Goal: Information Seeking & Learning: Find specific fact

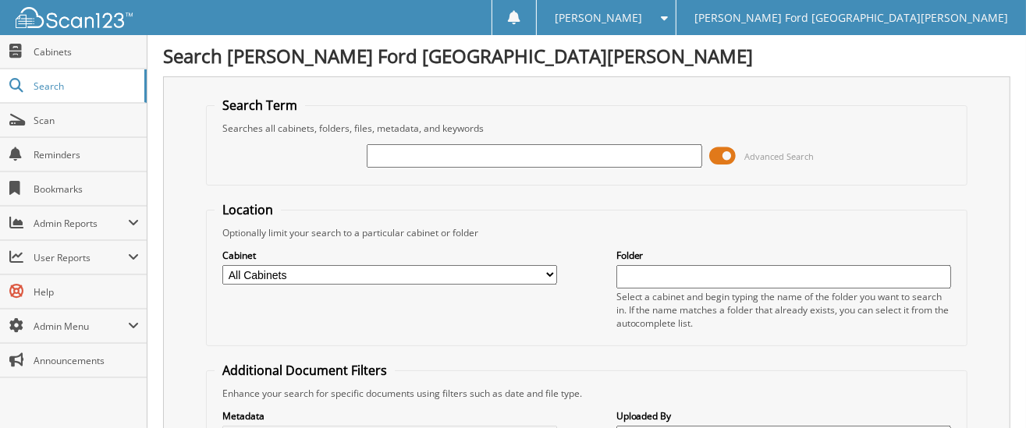
click at [388, 158] on input "text" at bounding box center [534, 155] width 335 height 23
type input "2555242"
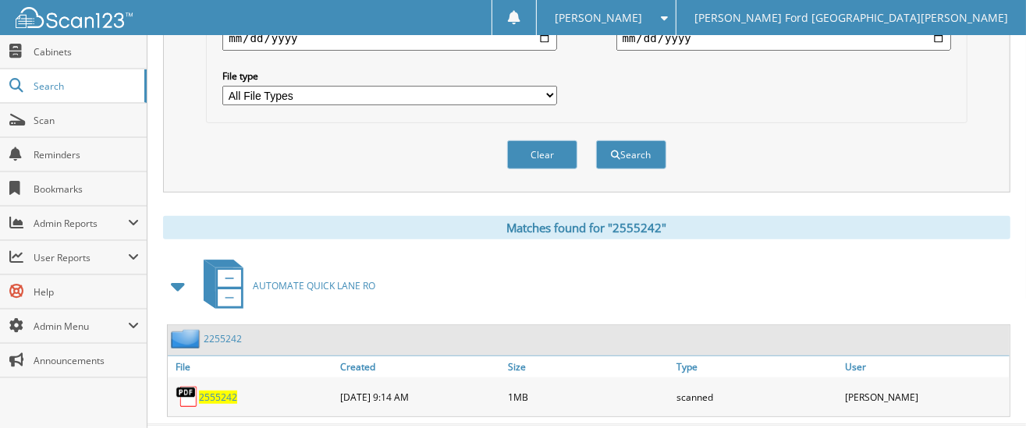
scroll to position [509, 0]
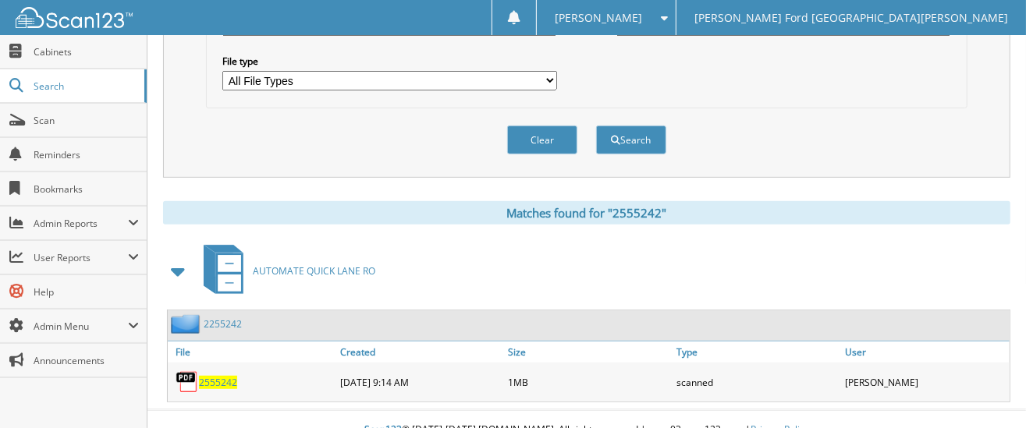
click at [216, 376] on span "2555242" at bounding box center [218, 382] width 38 height 13
click at [218, 376] on span "2555242" at bounding box center [218, 382] width 38 height 13
click at [225, 376] on span "2555242" at bounding box center [218, 382] width 38 height 13
click at [319, 264] on span "AUTOMATE QUICK LANE RO" at bounding box center [314, 270] width 122 height 13
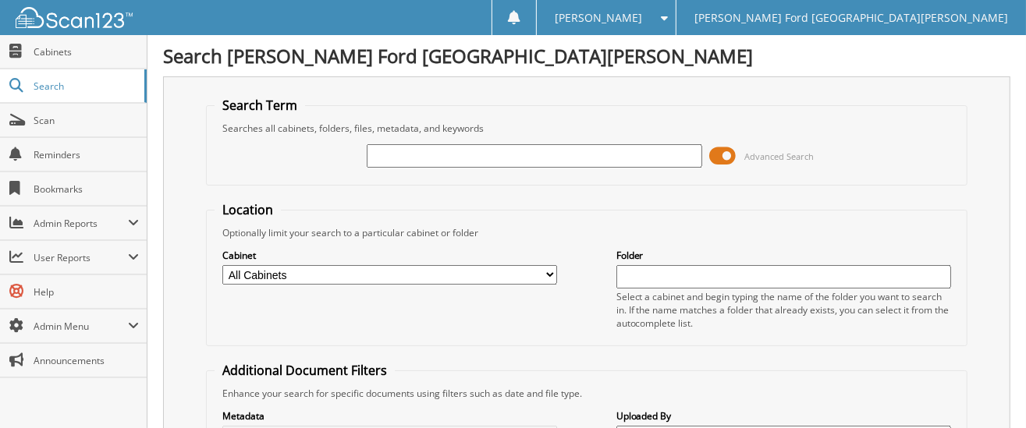
click at [374, 151] on input "text" at bounding box center [534, 155] width 335 height 23
type input "2594353"
